Goal: Task Accomplishment & Management: Manage account settings

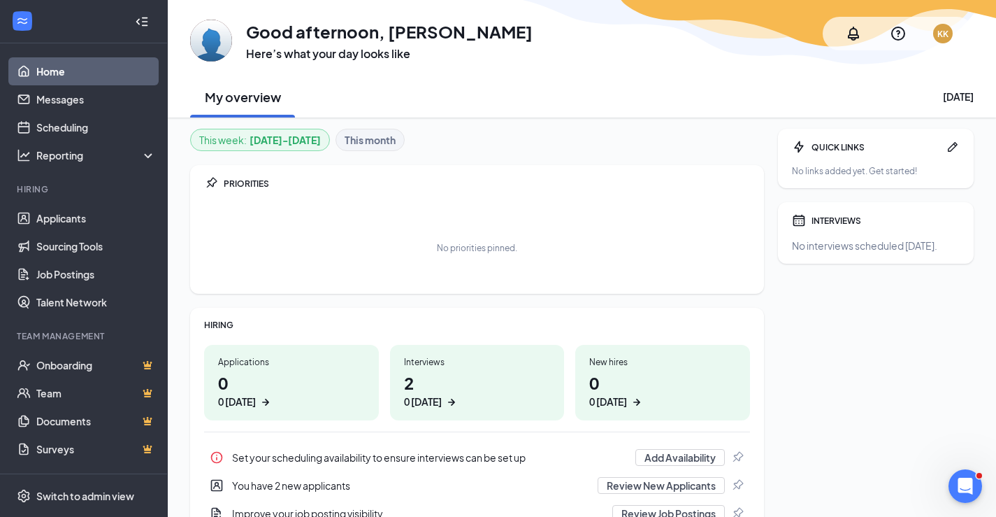
click at [461, 392] on h1 "2 0 today" at bounding box center [477, 389] width 147 height 38
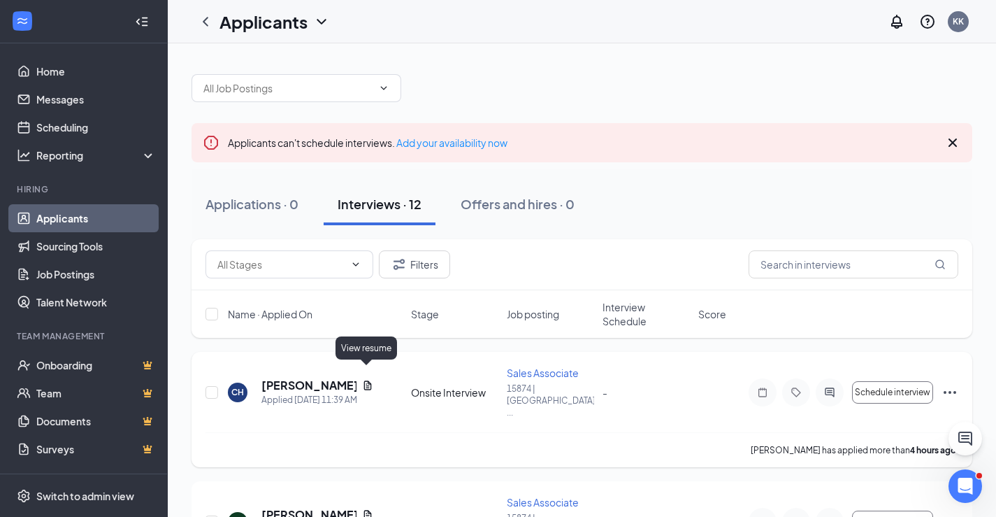
click at [364, 380] on icon "Document" at bounding box center [367, 385] width 11 height 11
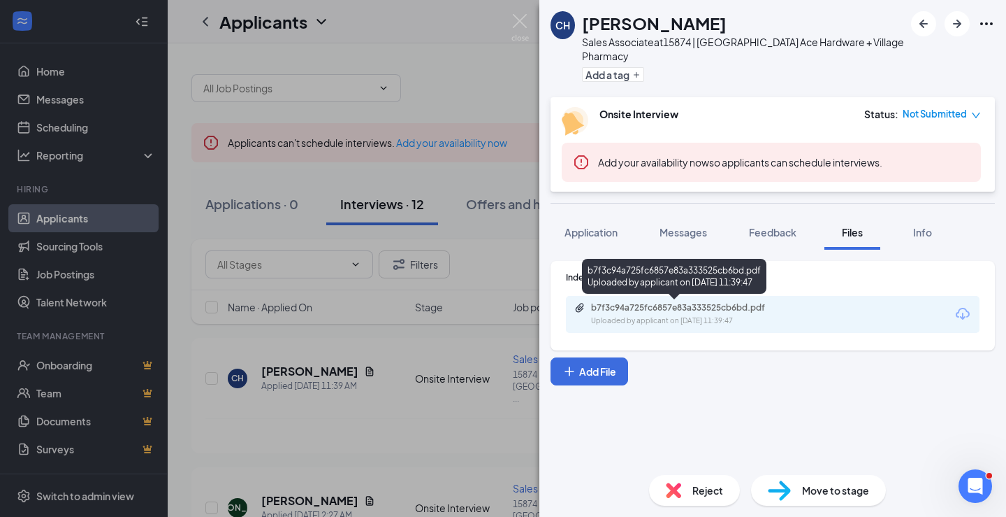
click at [744, 322] on div "Uploaded by applicant on [DATE] 11:39:47" at bounding box center [696, 320] width 210 height 11
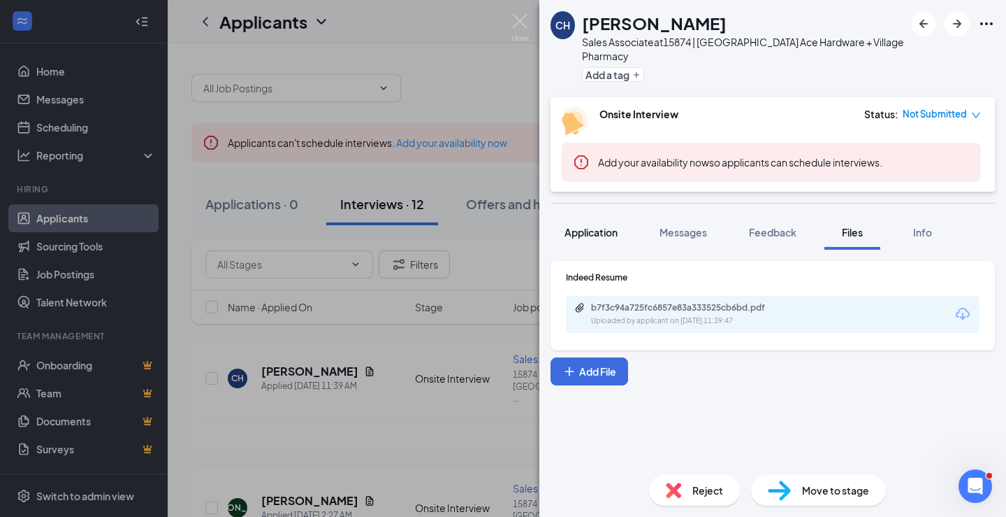
click at [609, 220] on button "Application" at bounding box center [591, 232] width 81 height 35
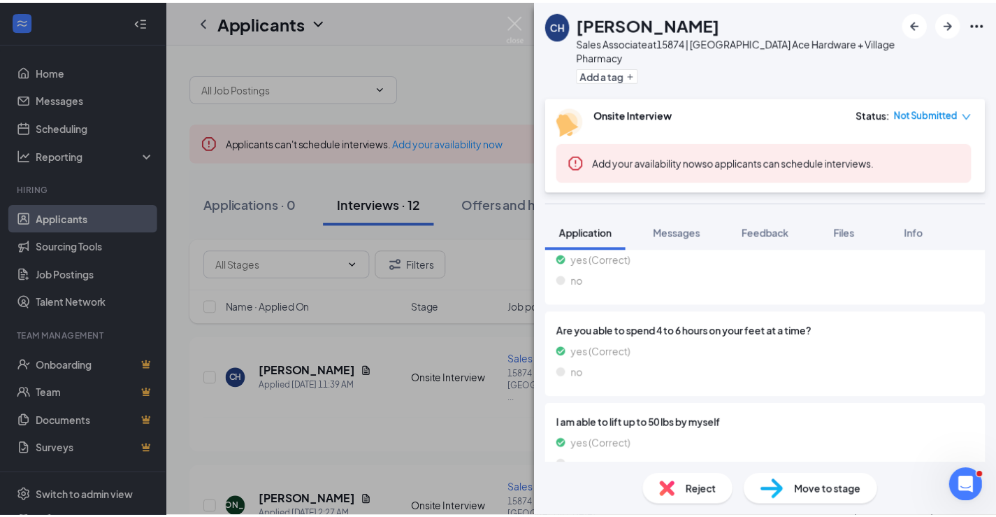
scroll to position [1078, 0]
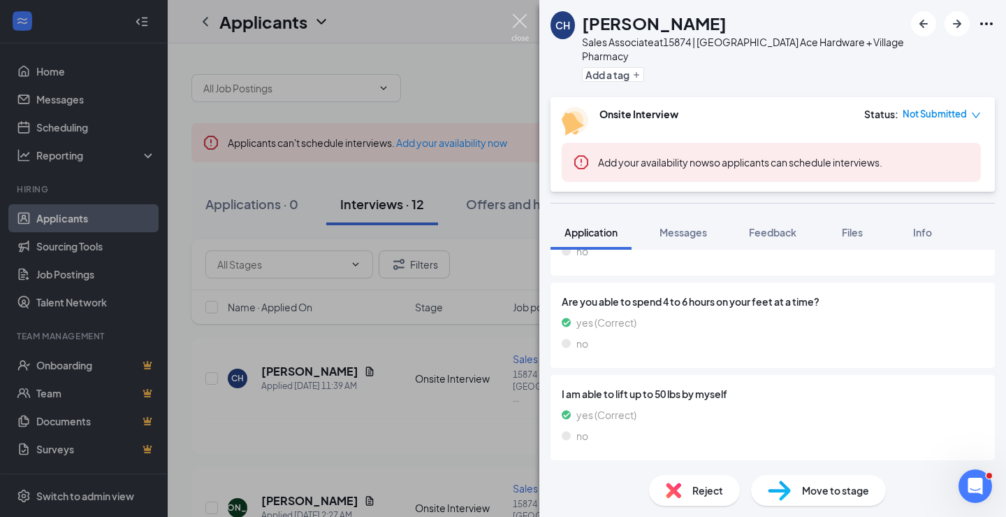
click at [521, 27] on img at bounding box center [520, 27] width 17 height 27
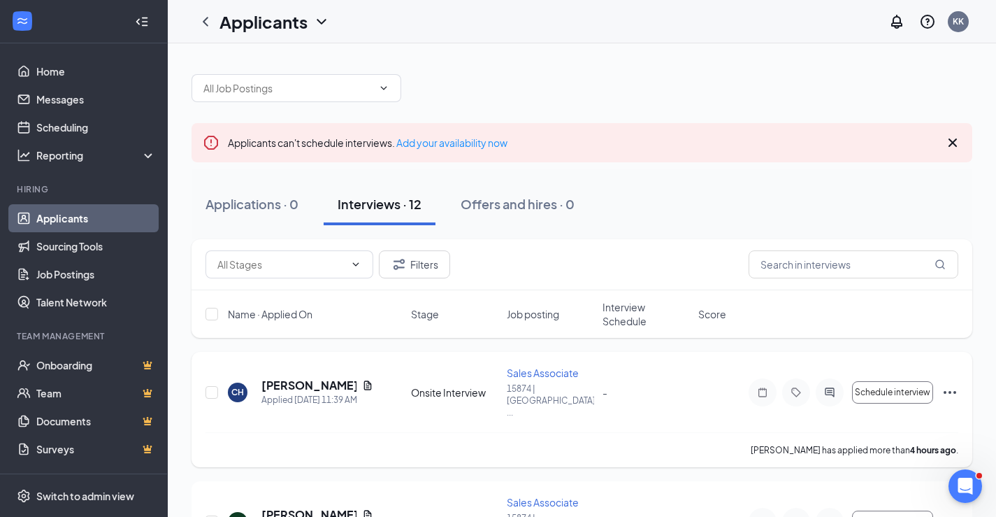
click at [541, 373] on span "Sales Associate" at bounding box center [543, 372] width 72 height 13
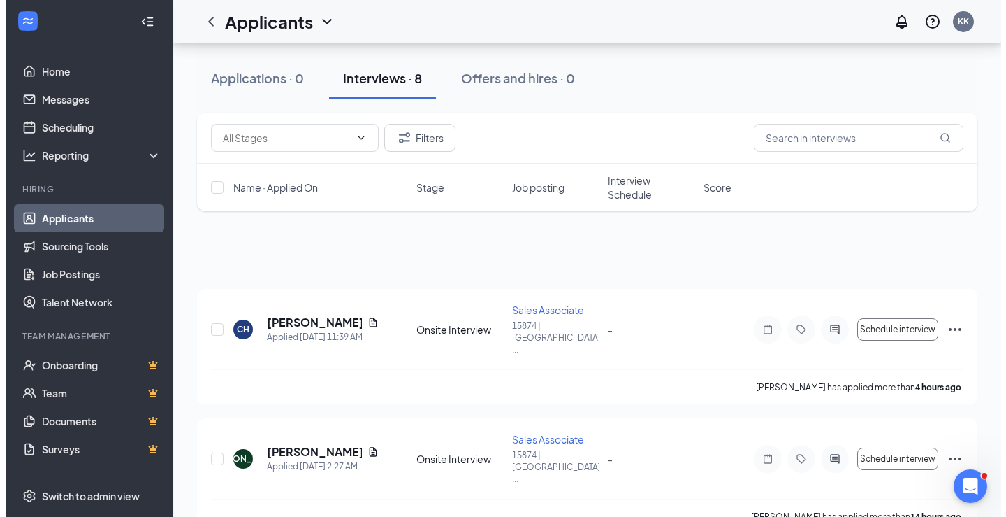
scroll to position [210, 0]
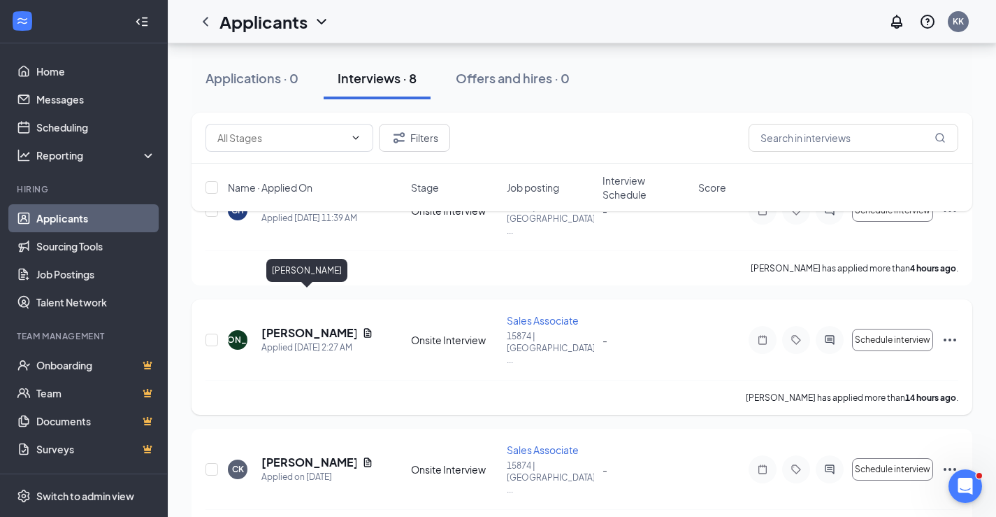
click at [323, 325] on h5 "[PERSON_NAME]" at bounding box center [308, 332] width 95 height 15
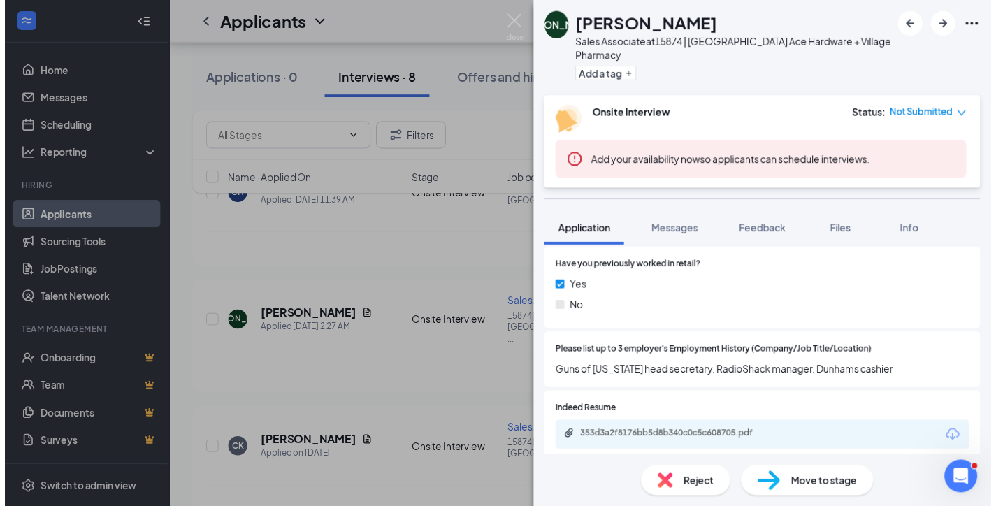
scroll to position [644, 0]
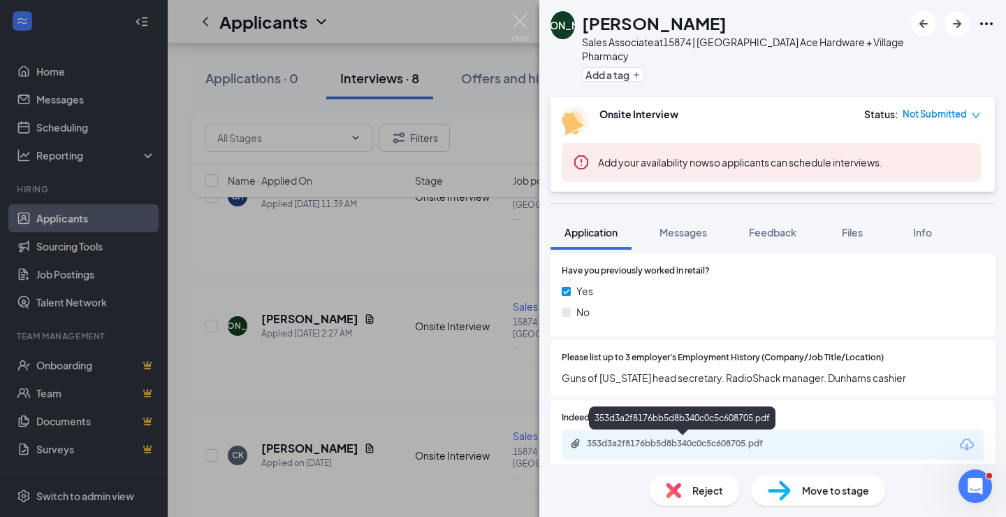
click at [640, 444] on div "353d3a2f8176bb5d8b340c0c5c608705.pdf" at bounding box center [685, 443] width 196 height 11
click at [524, 13] on div "[PERSON_NAME] Sales Associate at 15874 | [GEOGRAPHIC_DATA] Ace Hardware + Villa…" at bounding box center [503, 258] width 1006 height 517
